Goal: Contribute content: Contribute content

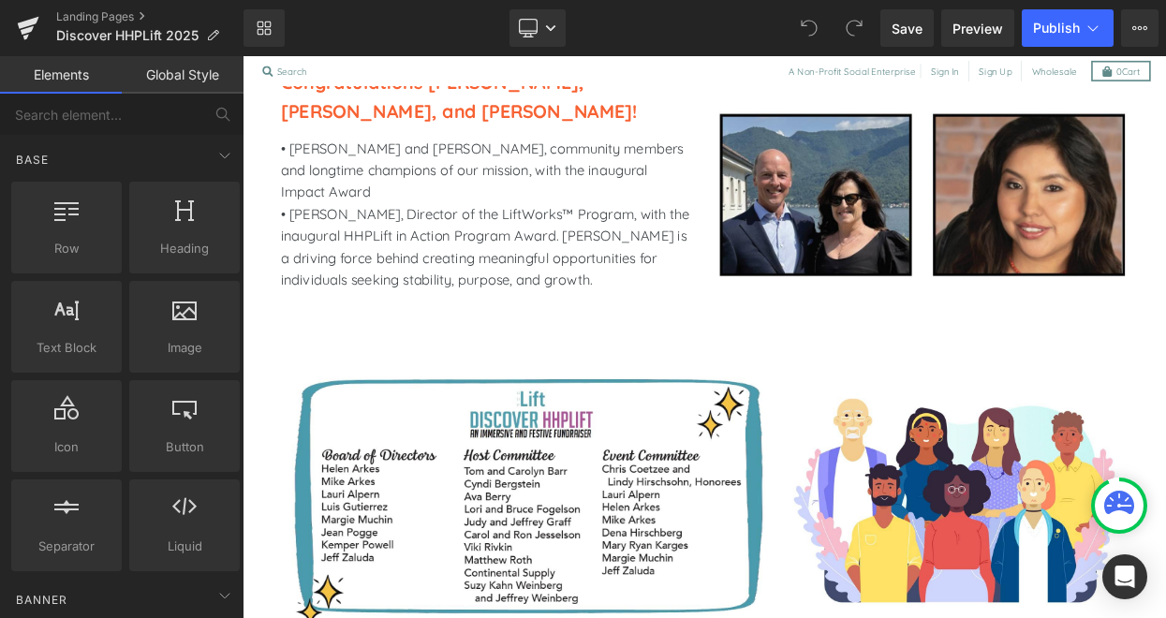
scroll to position [2122, 0]
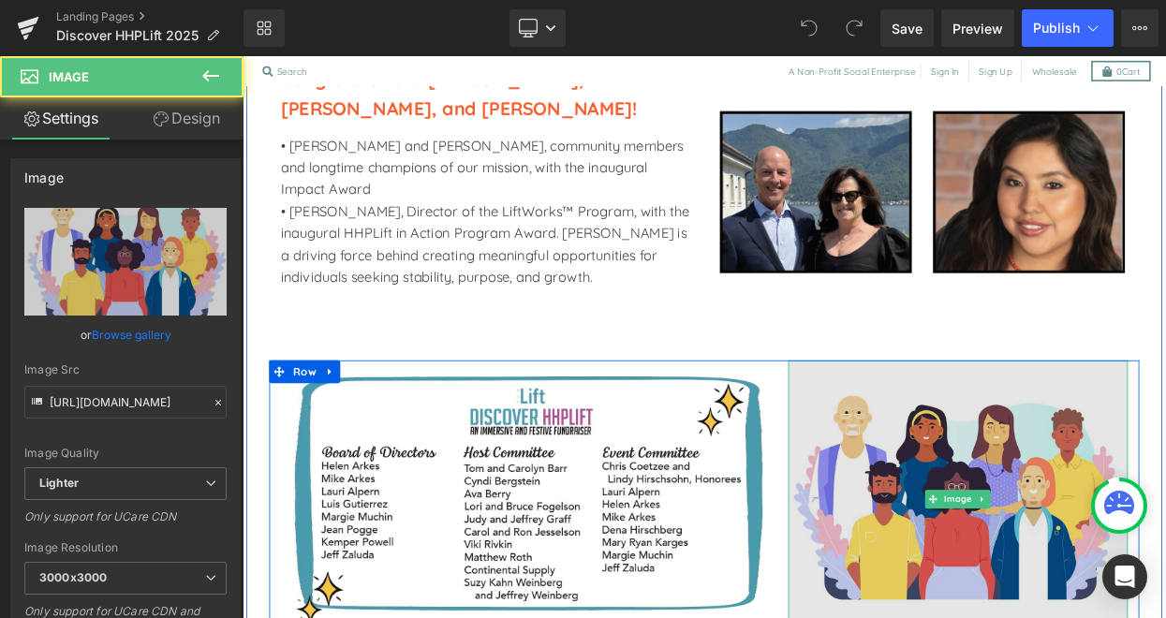
click at [1156, 553] on div "Image" at bounding box center [1120, 600] width 417 height 341
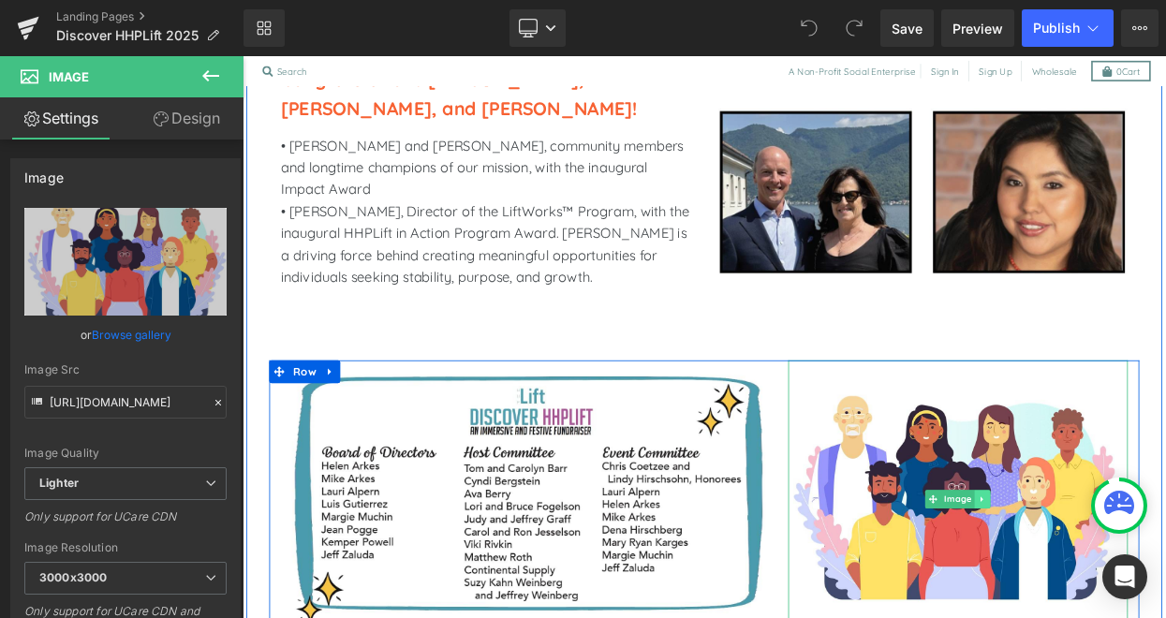
click at [1155, 595] on icon at bounding box center [1151, 600] width 10 height 11
click at [1088, 589] on link "Image" at bounding box center [1111, 600] width 60 height 22
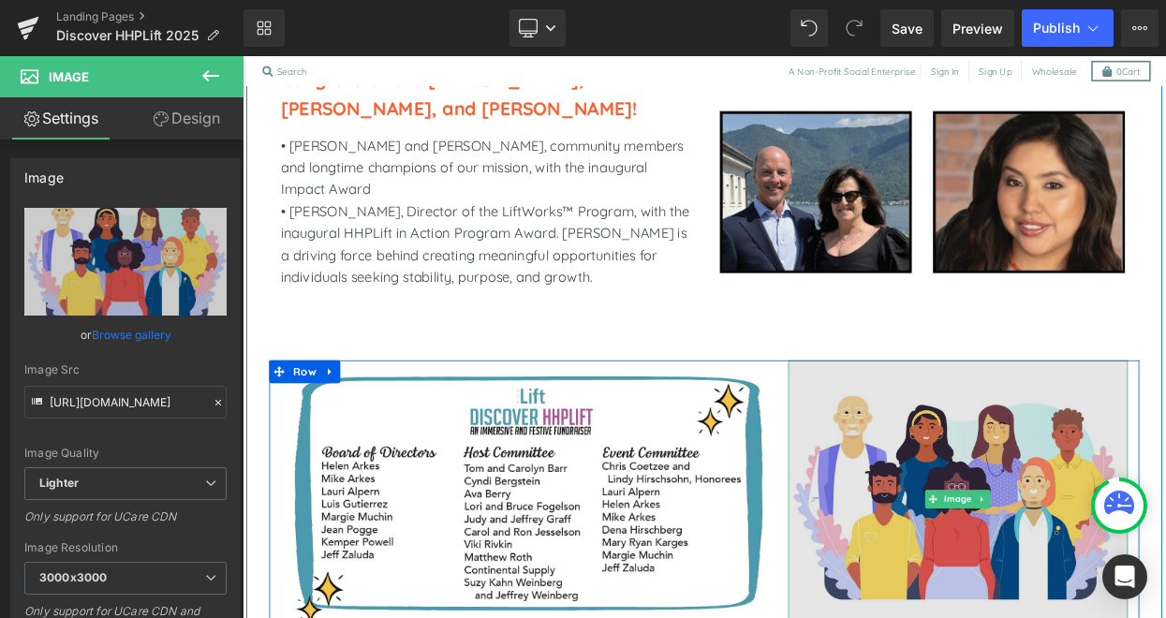
click at [1084, 599] on img at bounding box center [1120, 600] width 417 height 341
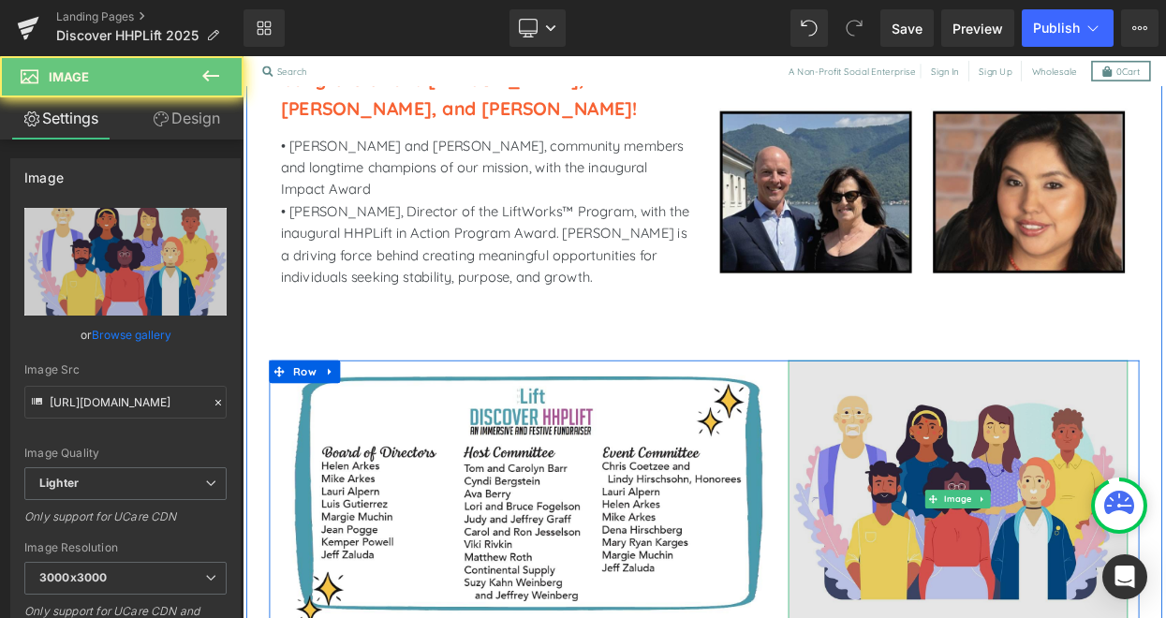
click at [1084, 599] on img at bounding box center [1120, 600] width 417 height 341
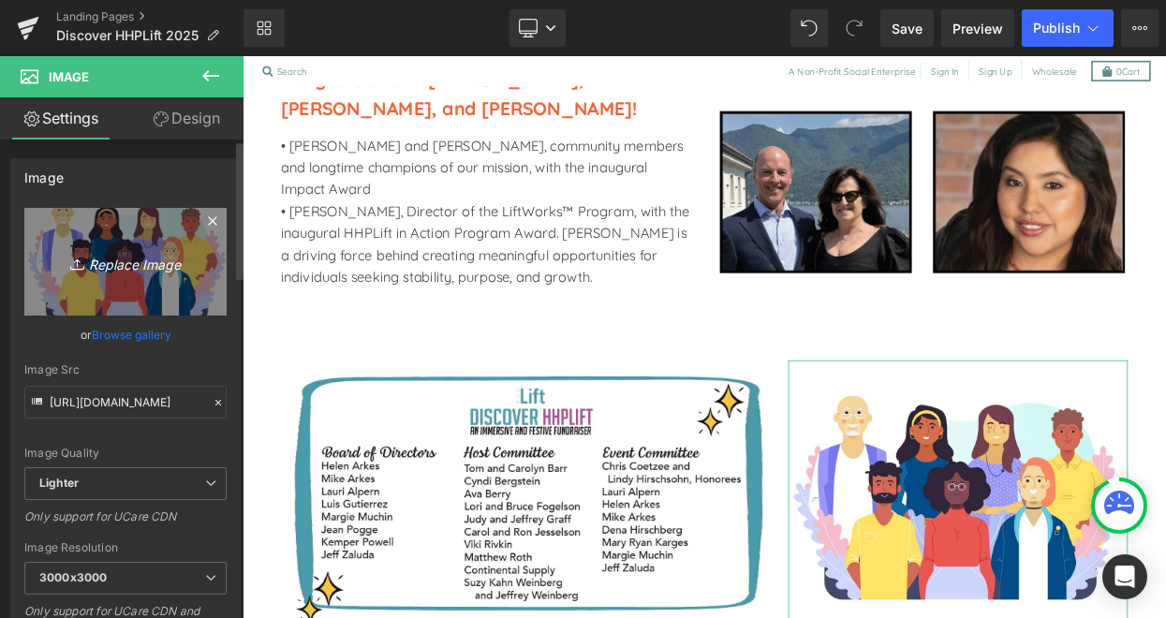
click at [126, 265] on icon "Replace Image" at bounding box center [126, 261] width 150 height 23
type input "C:\fakepath\2025 HHP Sponsors-5.png"
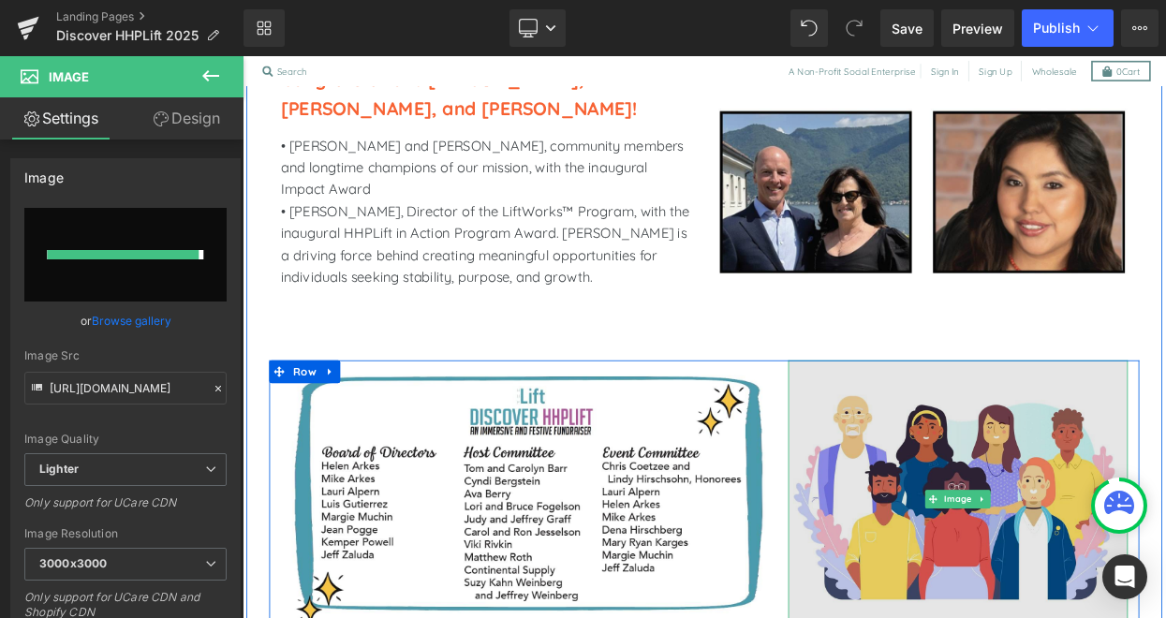
type input "[URL][DOMAIN_NAME]"
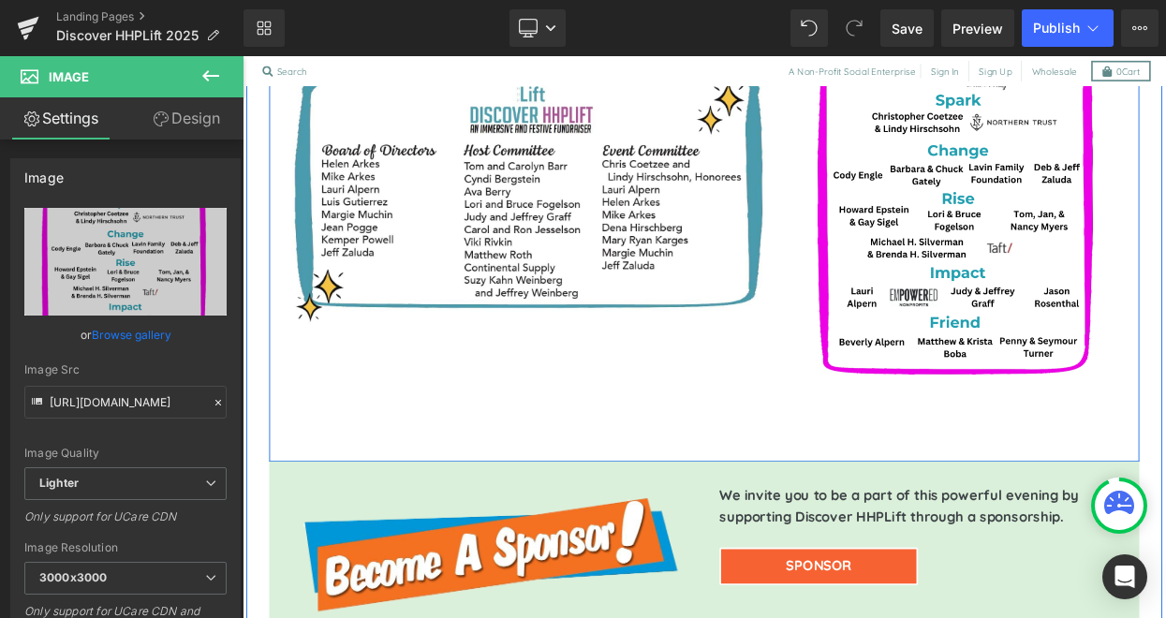
scroll to position [2602, 0]
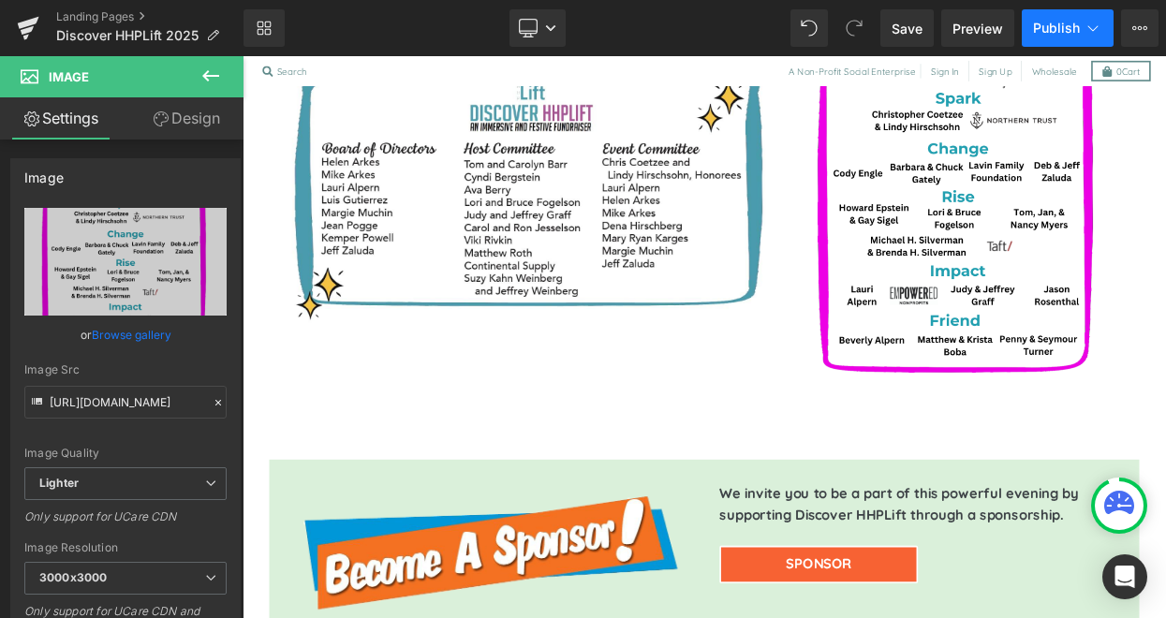
click at [1062, 23] on span "Publish" at bounding box center [1056, 28] width 47 height 15
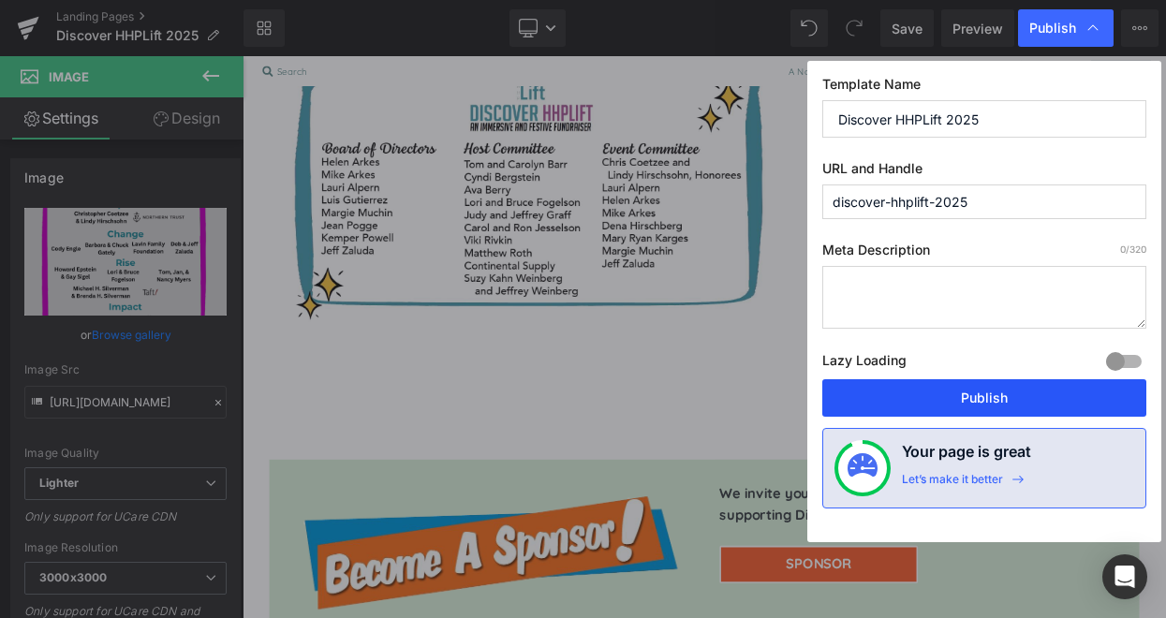
click at [0, 0] on button "Publish" at bounding box center [0, 0] width 0 height 0
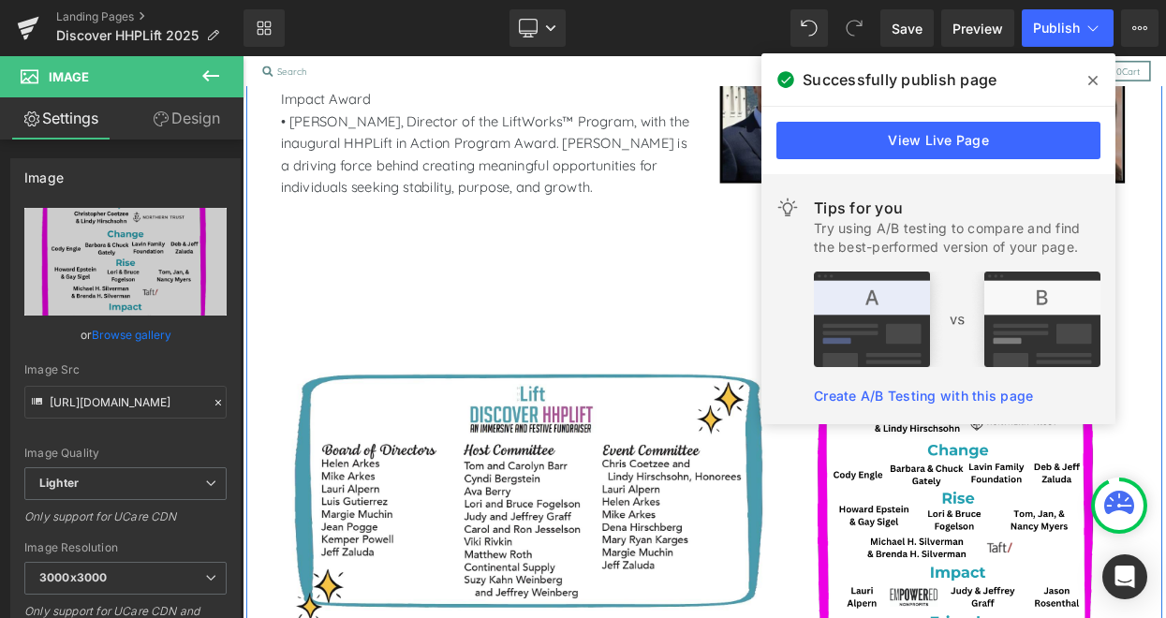
scroll to position [2223, 0]
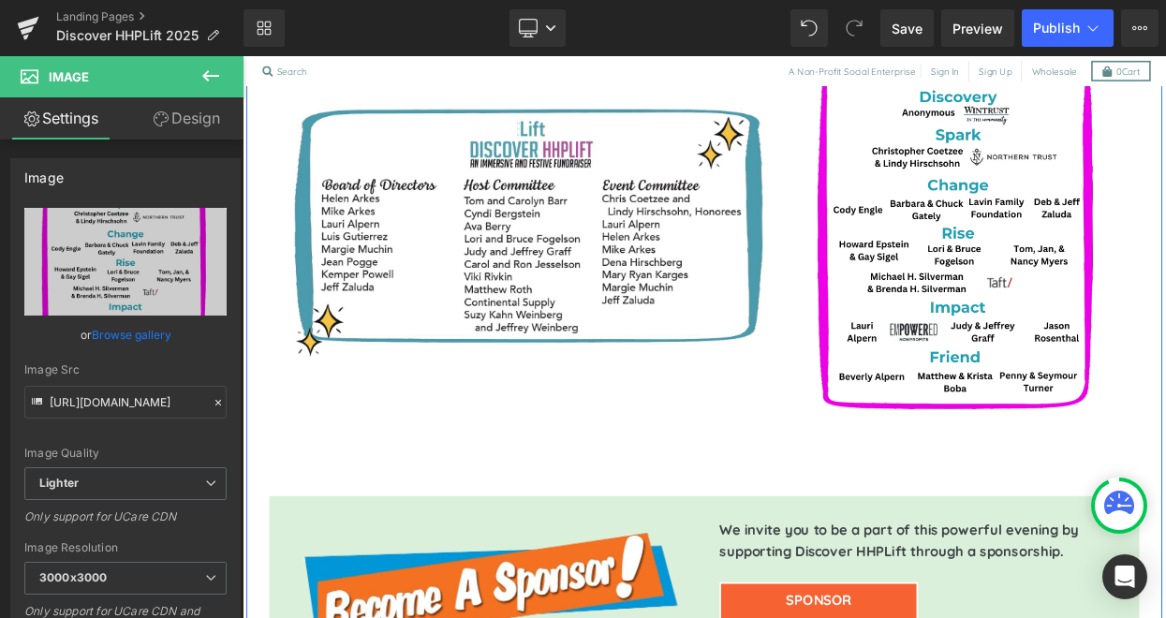
scroll to position [2348, 0]
